Goal: Information Seeking & Learning: Learn about a topic

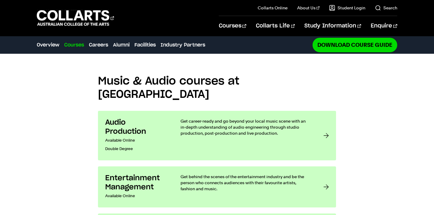
scroll to position [435, 0]
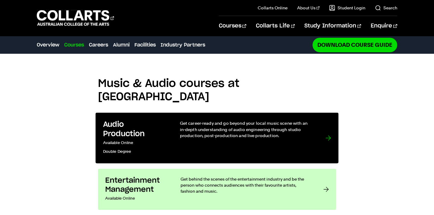
click at [177, 112] on link "Audio Production Available Online Double Degree Get career-ready and go beyond …" at bounding box center [217, 137] width 243 height 50
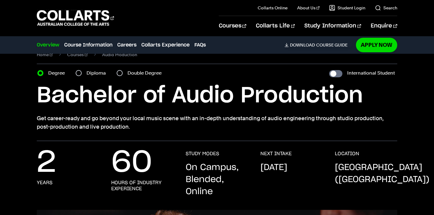
scroll to position [13, 0]
click at [79, 74] on input "Diploma" at bounding box center [79, 73] width 6 height 6
radio input "true"
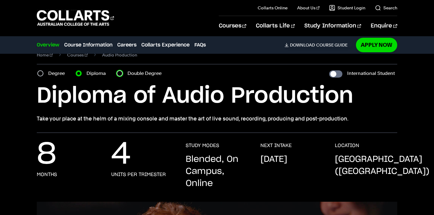
click at [119, 73] on input "Double Degree" at bounding box center [120, 73] width 6 height 6
radio input "true"
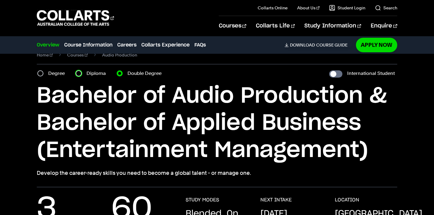
click at [81, 72] on input "Diploma" at bounding box center [79, 73] width 6 height 6
radio input "true"
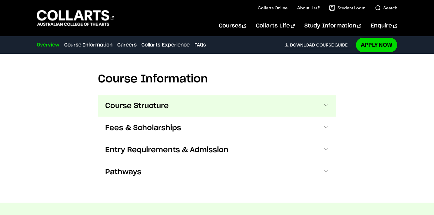
click at [130, 115] on button "Course Structure" at bounding box center [217, 106] width 238 height 22
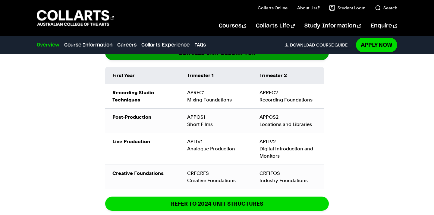
scroll to position [724, 0]
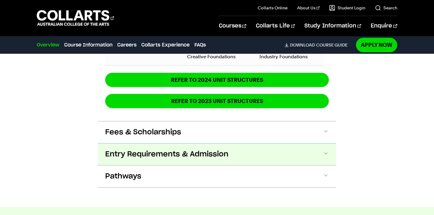
click at [142, 164] on button "Entry Requirements & Admission" at bounding box center [217, 154] width 238 height 22
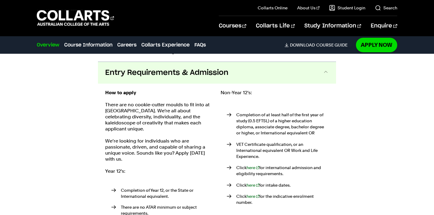
scroll to position [935, 0]
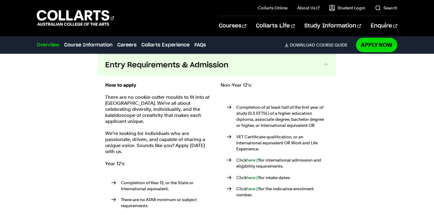
click at [142, 163] on div "How to apply There are no cookie-cutter moulds to fit into at Collarts. We're a…" at bounding box center [159, 160] width 108 height 156
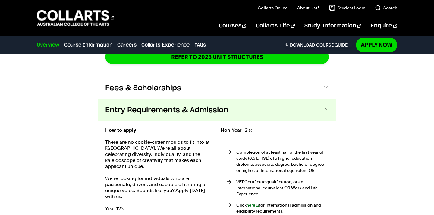
scroll to position [901, 0]
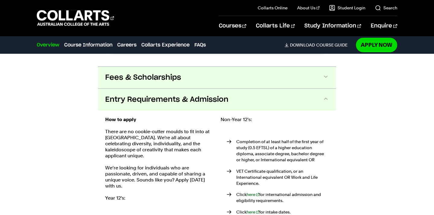
click at [137, 75] on span "Fees & Scholarships" at bounding box center [143, 78] width 76 height 10
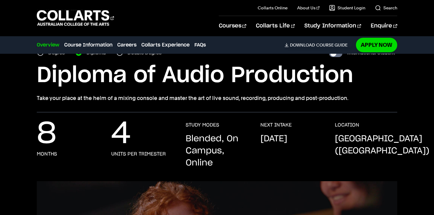
scroll to position [34, 0]
